Goal: Browse casually: Explore the website without a specific task or goal

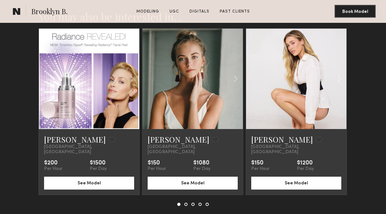
scroll to position [1845, 0]
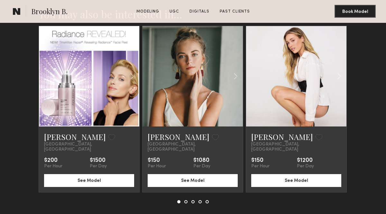
click at [186, 200] on button at bounding box center [185, 201] width 3 height 3
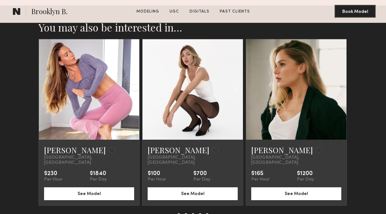
scroll to position [1827, 0]
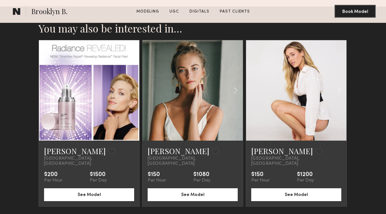
scroll to position [1826, 0]
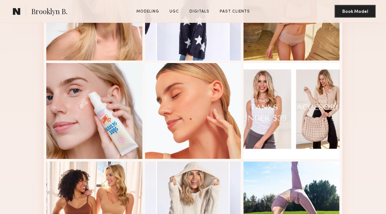
scroll to position [0, 0]
